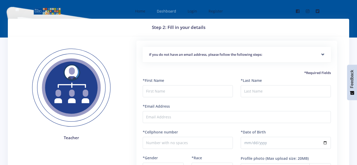
click at [170, 13] on span "Dashboard" at bounding box center [166, 11] width 19 height 5
